Goal: Transaction & Acquisition: Purchase product/service

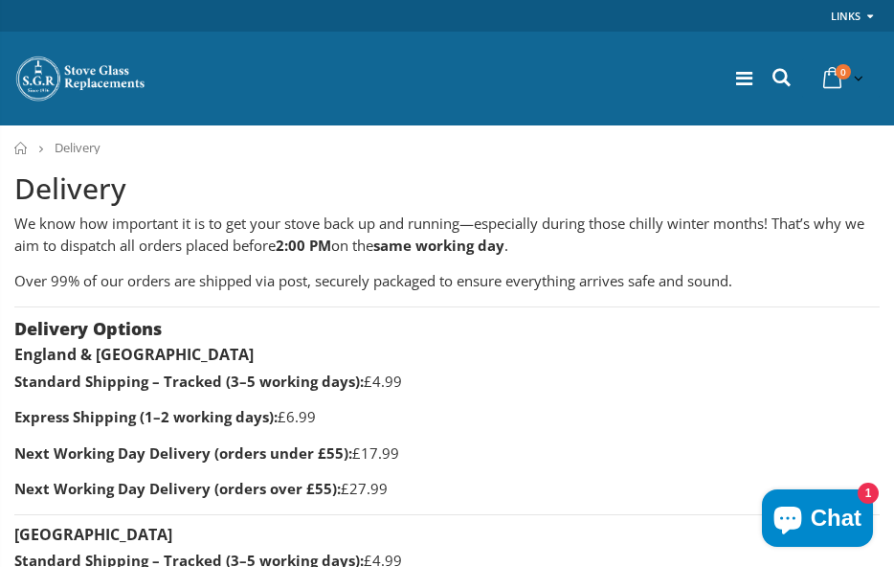
click at [46, 80] on img at bounding box center [81, 79] width 134 height 48
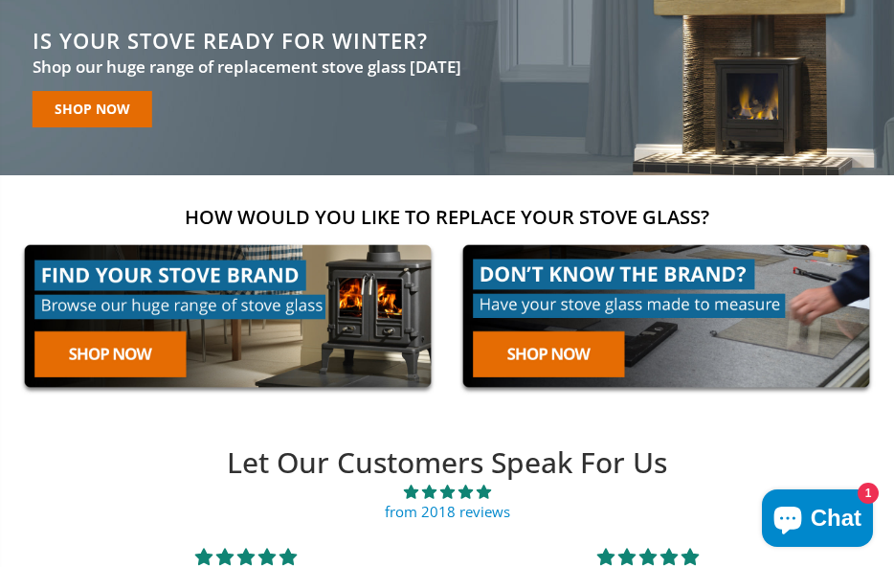
scroll to position [145, 0]
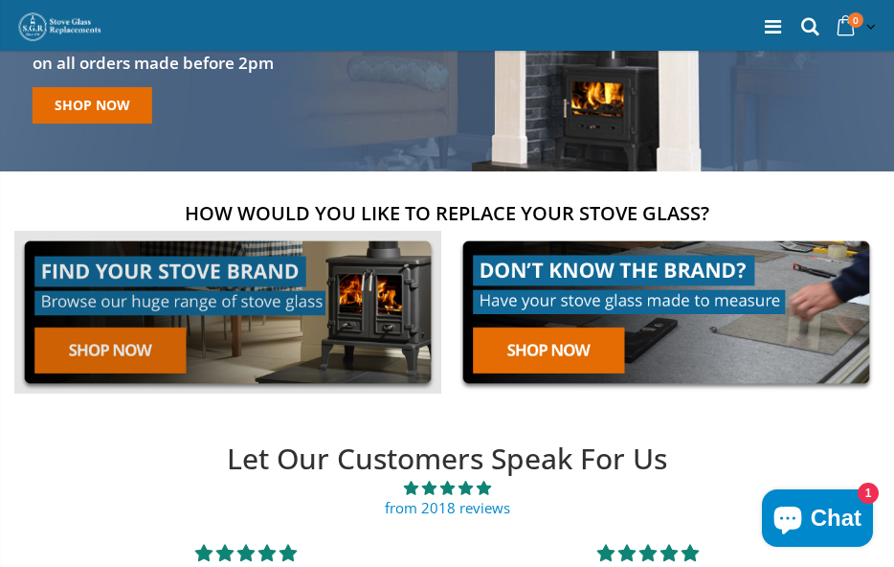
click at [138, 342] on link at bounding box center [227, 312] width 427 height 163
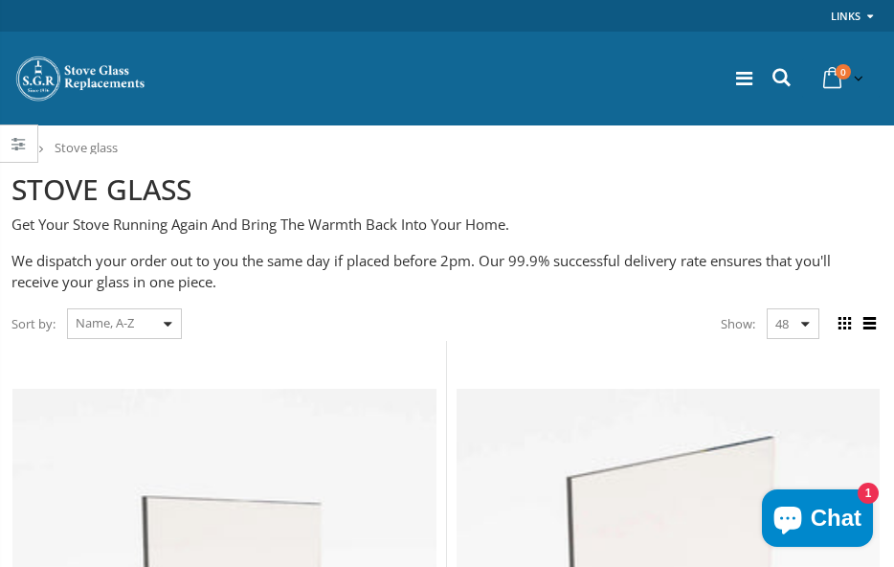
click at [170, 320] on div "Sort by: Featured Best Selling Name, A-Z Name, Z-A Price, low to high Price, hi…" at bounding box center [96, 324] width 170 height 34
click at [775, 78] on icon at bounding box center [782, 77] width 26 height 25
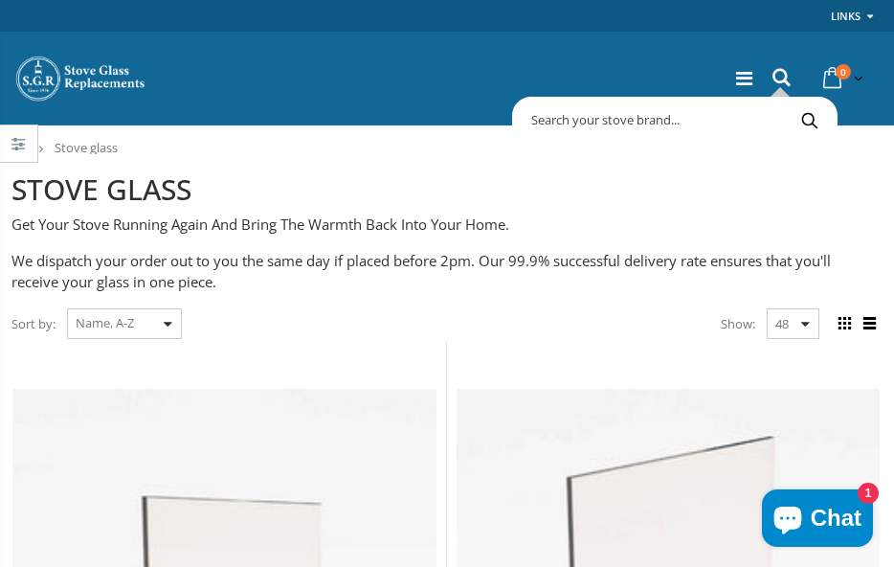
click at [751, 116] on input "text" at bounding box center [754, 119] width 474 height 36
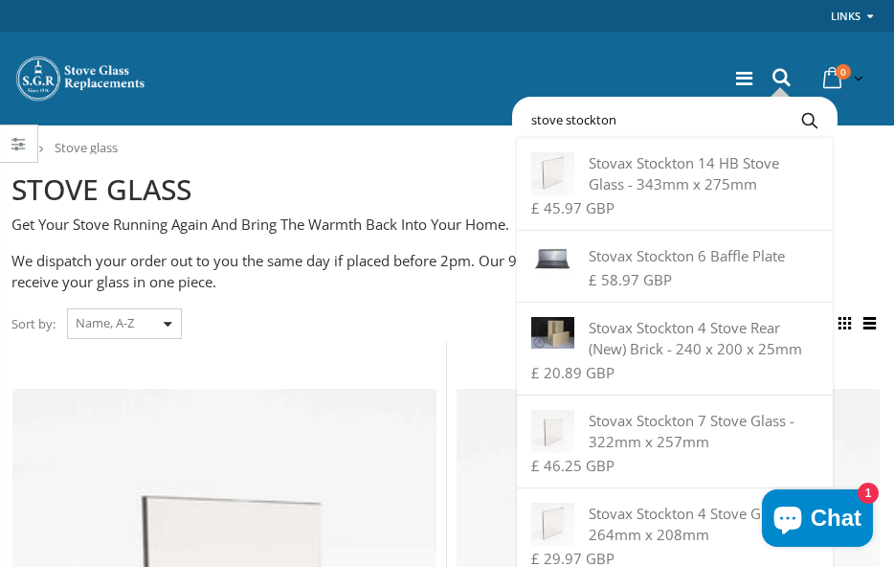
type input "stove stockton"
click at [812, 128] on button "Search" at bounding box center [809, 119] width 43 height 36
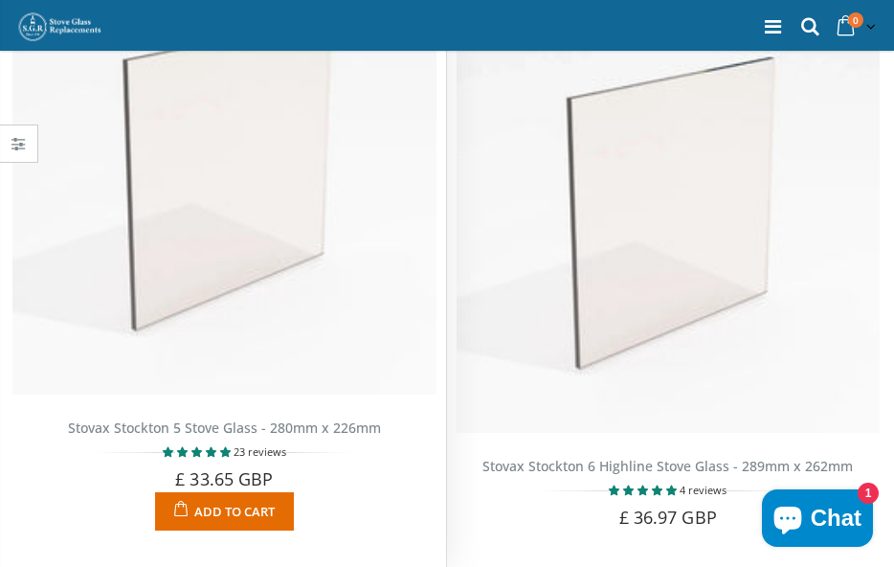
scroll to position [2064, 0]
click at [289, 235] on img at bounding box center [224, 182] width 424 height 424
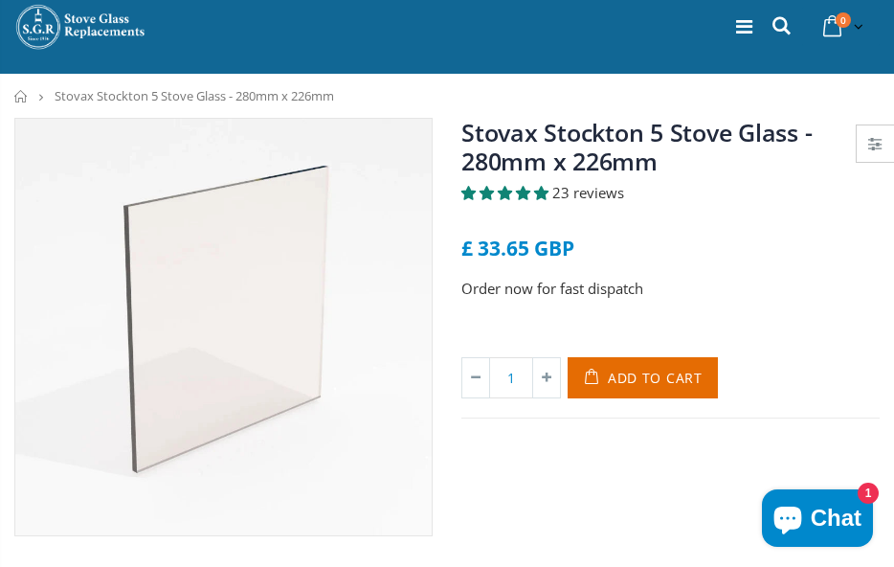
scroll to position [52, 0]
click at [610, 375] on icon "submit" at bounding box center [595, 377] width 32 height 41
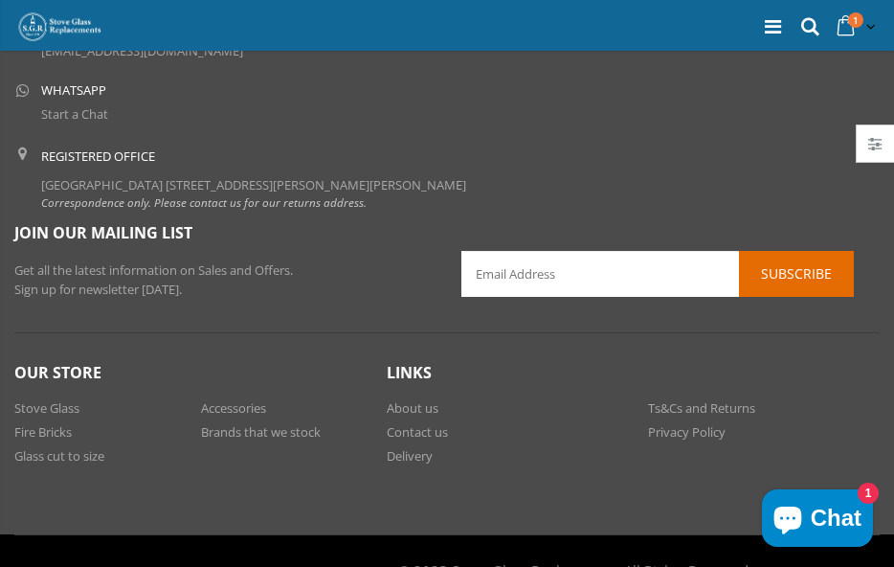
scroll to position [3013, 0]
click at [421, 447] on link "Delivery" at bounding box center [410, 455] width 46 height 17
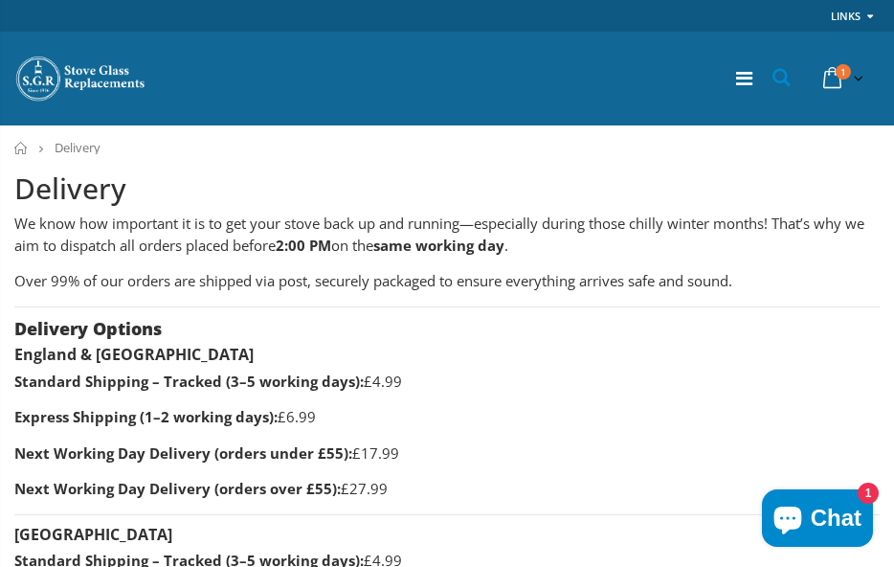
click at [779, 78] on icon at bounding box center [782, 77] width 26 height 25
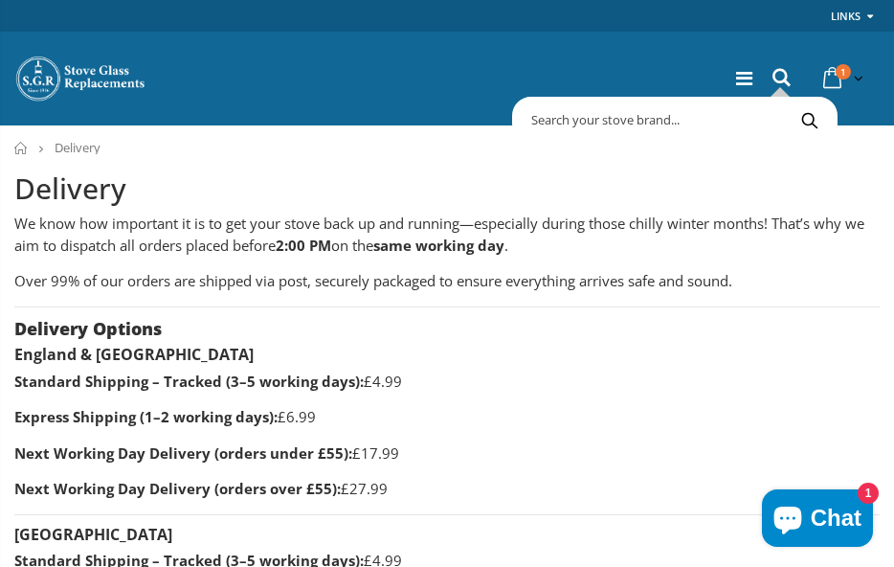
click at [677, 119] on input "text" at bounding box center [754, 119] width 474 height 36
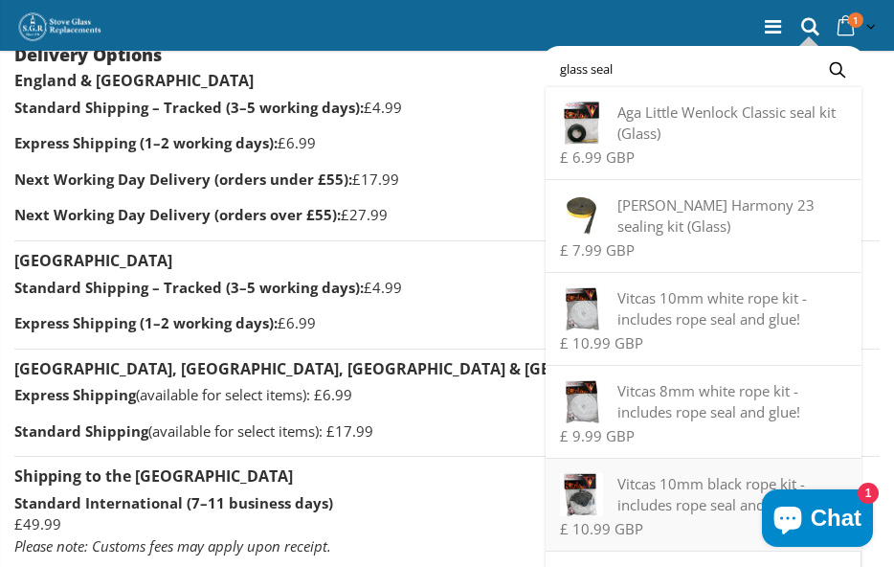
scroll to position [279, 0]
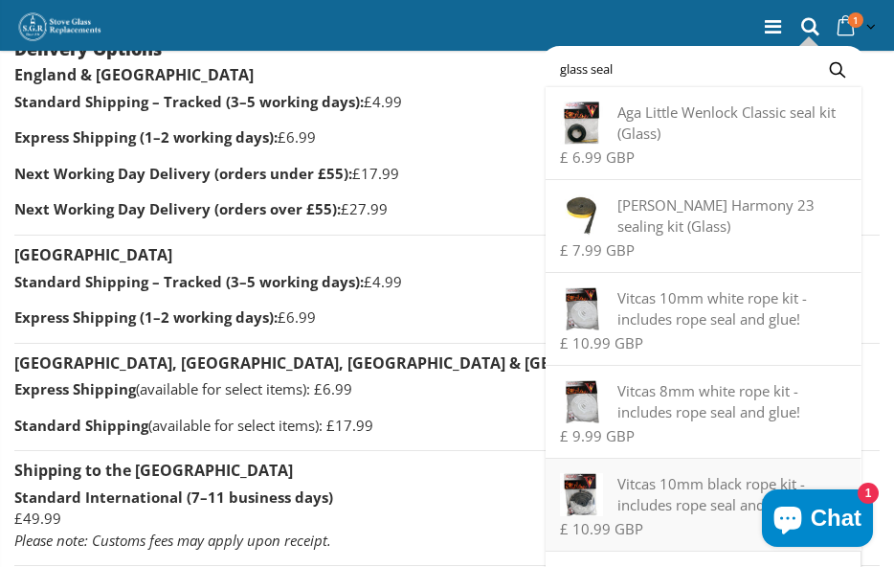
type input "glass seal"
click at [636, 483] on div "Vitcas 10mm black rope kit - includes rope seal and glue!" at bounding box center [703, 494] width 286 height 42
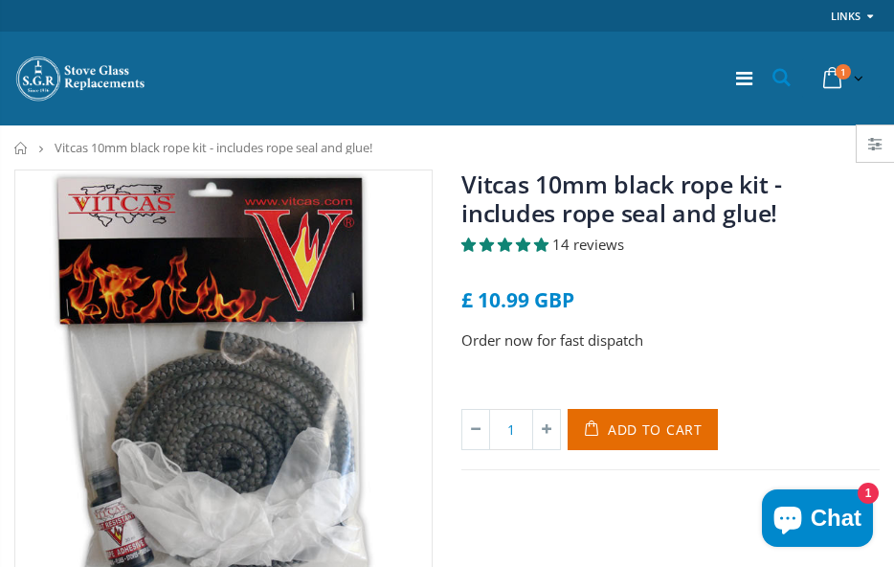
click at [779, 79] on icon at bounding box center [782, 77] width 26 height 25
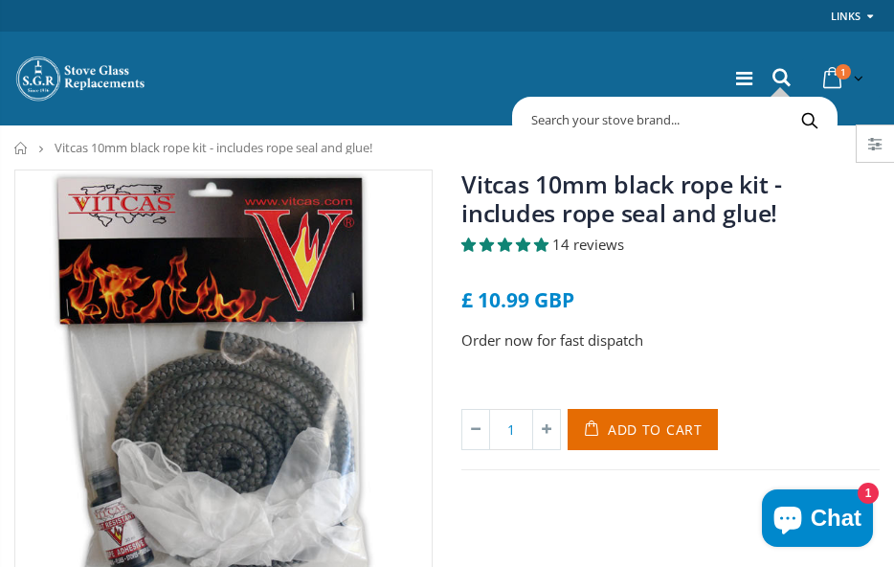
click at [664, 119] on input "text" at bounding box center [754, 119] width 474 height 36
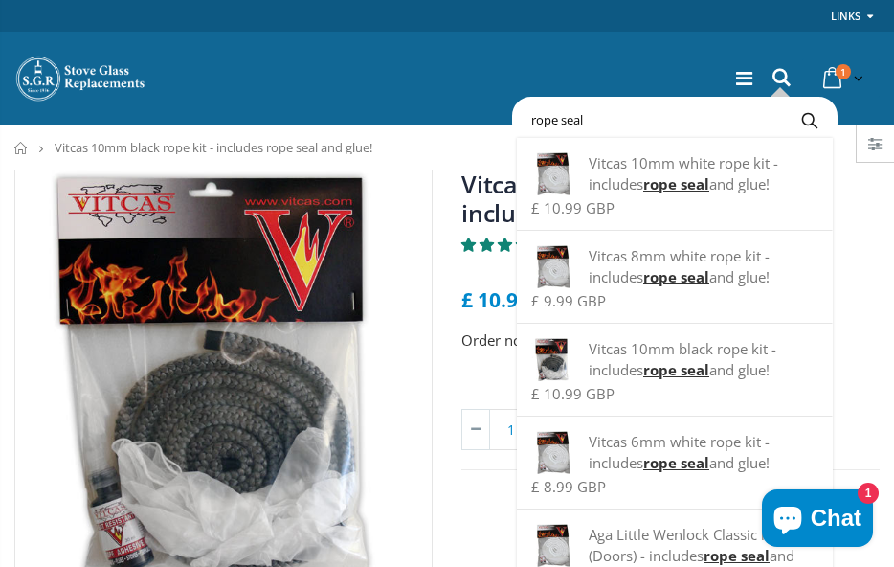
type input "rope seal"
click at [806, 115] on button "Search" at bounding box center [809, 119] width 43 height 36
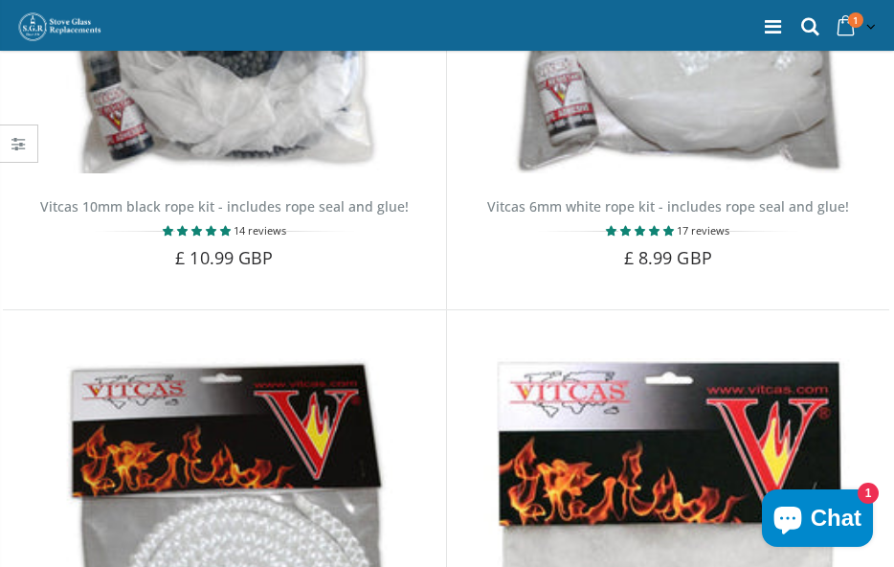
scroll to position [807, 0]
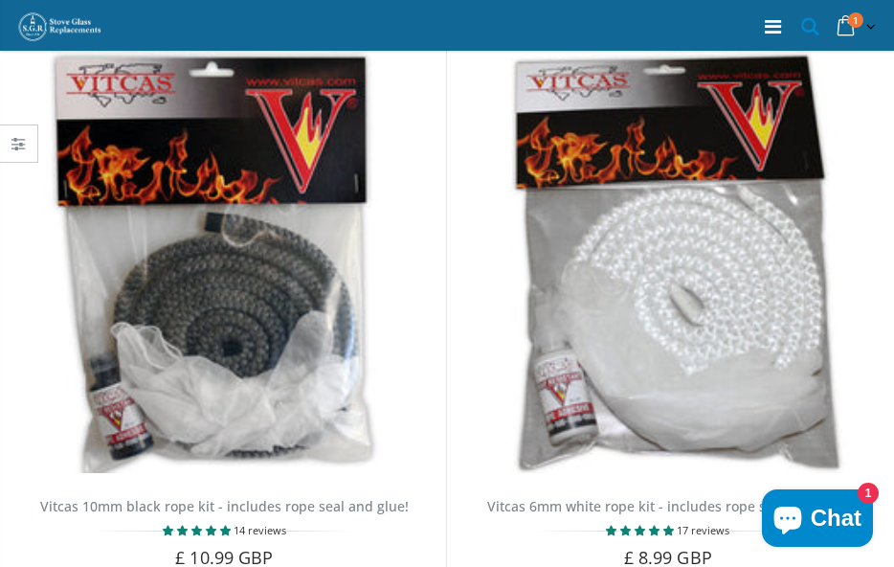
click at [805, 26] on icon at bounding box center [810, 26] width 26 height 25
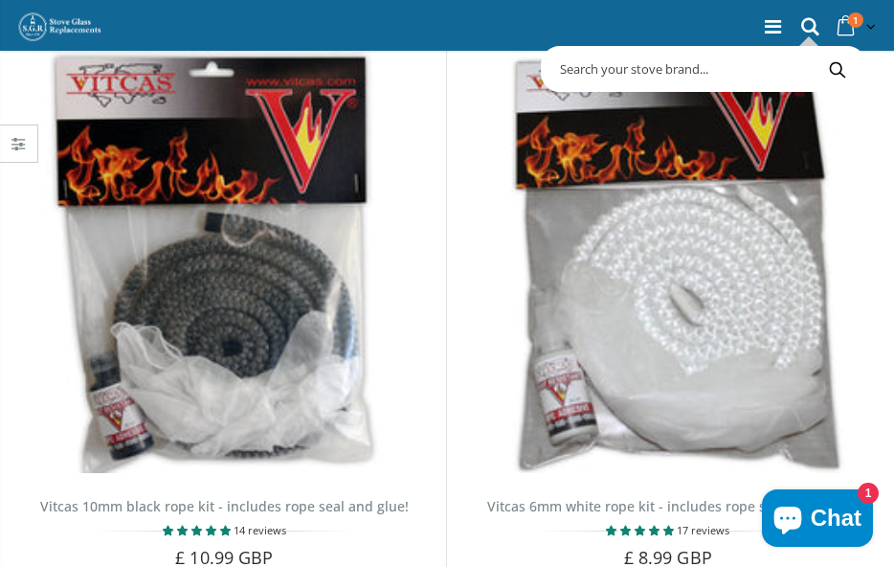
click at [674, 74] on input "text" at bounding box center [783, 69] width 474 height 36
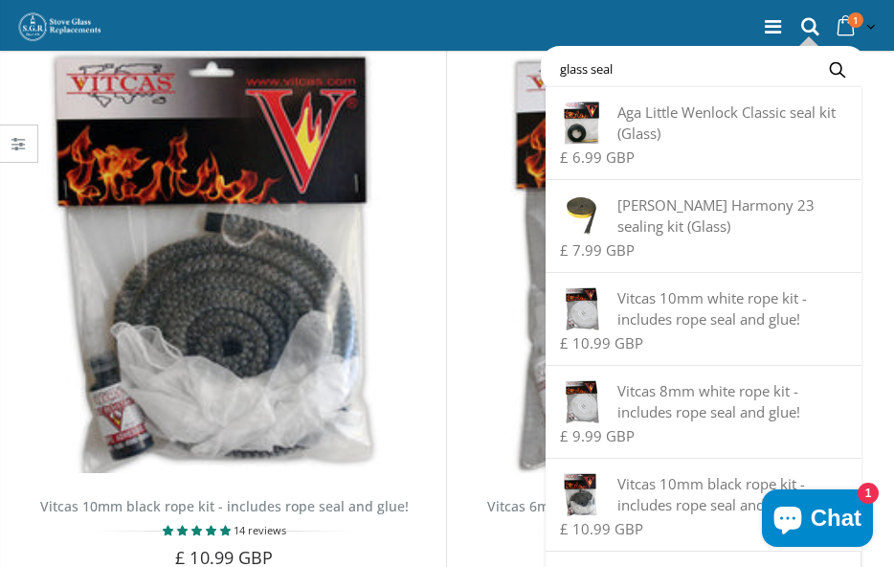
type input "glass seal"
click at [838, 68] on button "Search" at bounding box center [837, 69] width 43 height 36
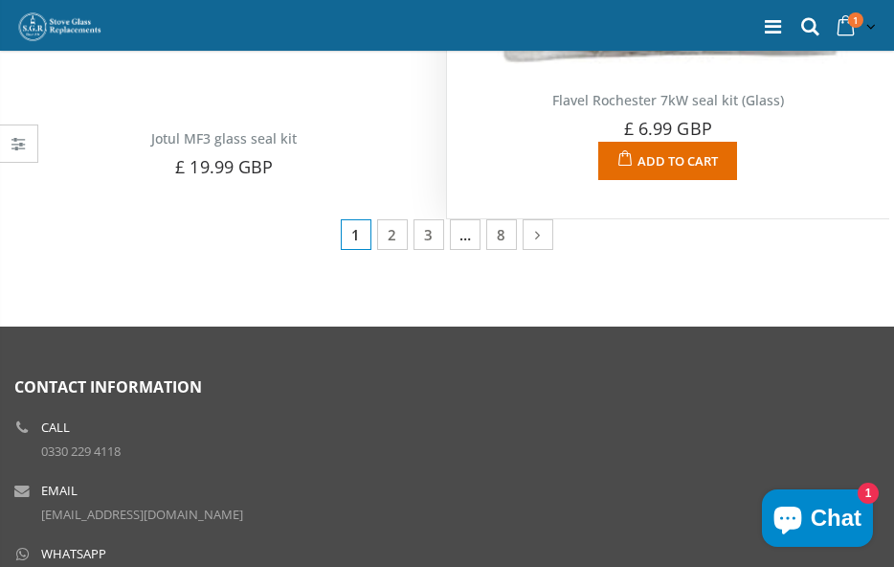
scroll to position [3567, 0]
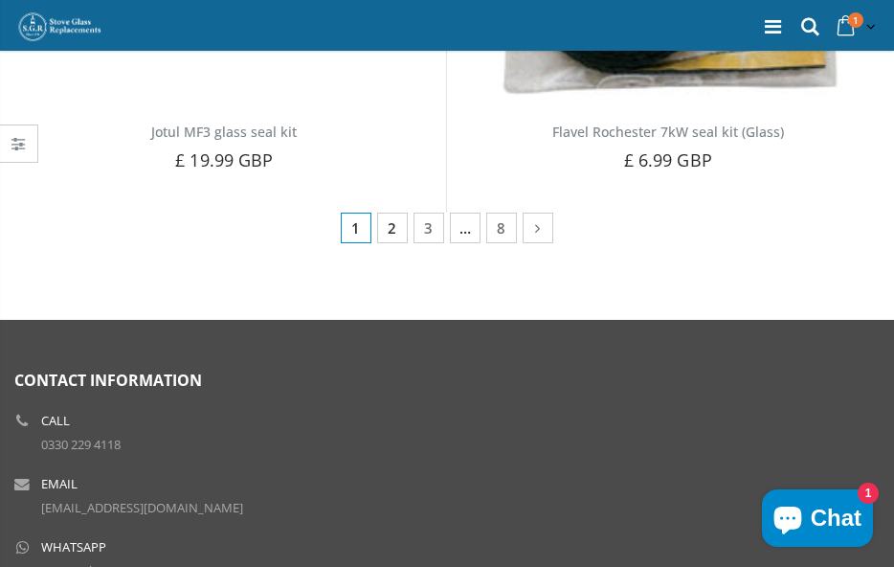
click at [392, 227] on link "2" at bounding box center [392, 227] width 31 height 31
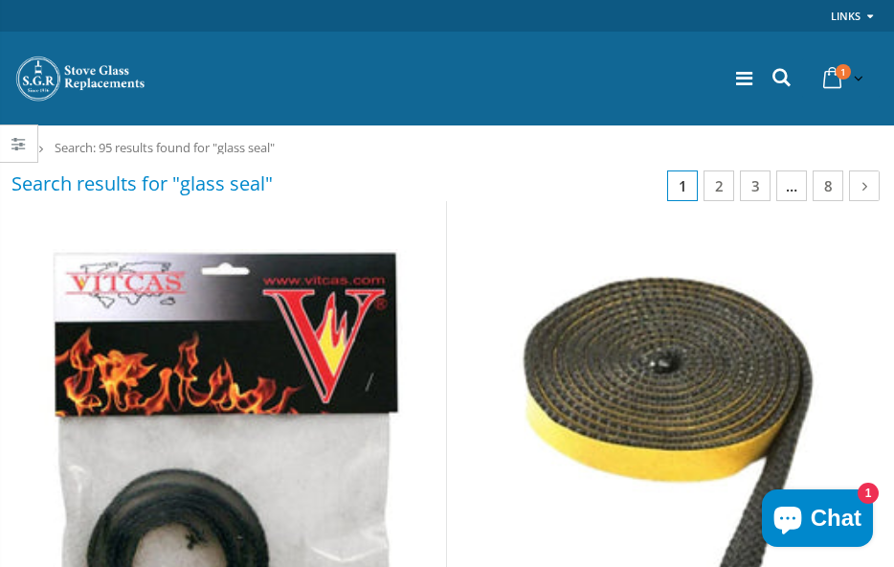
scroll to position [0, 0]
